Goal: Find specific page/section: Find specific page/section

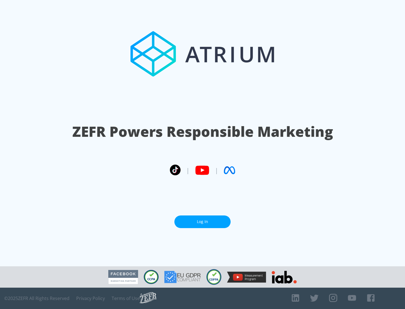
click at [202, 222] on link "Log In" at bounding box center [202, 222] width 56 height 13
